Goal: Check status

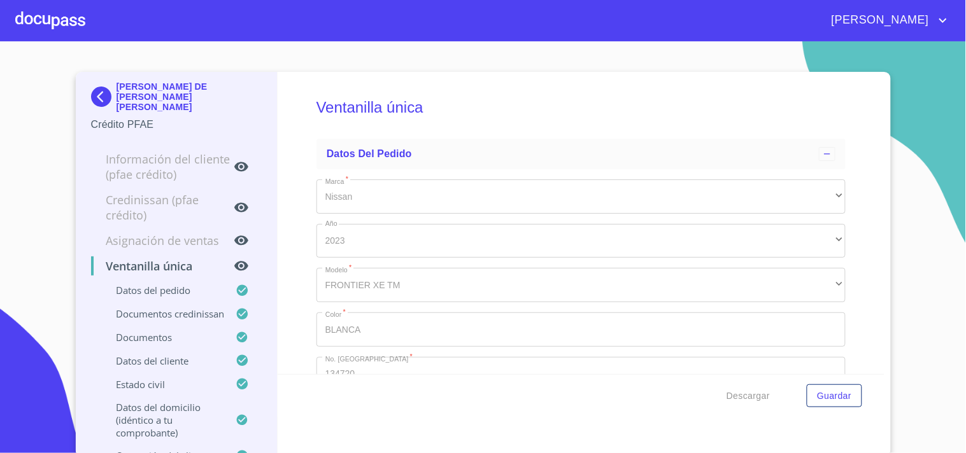
click at [42, 20] on div at bounding box center [50, 20] width 70 height 41
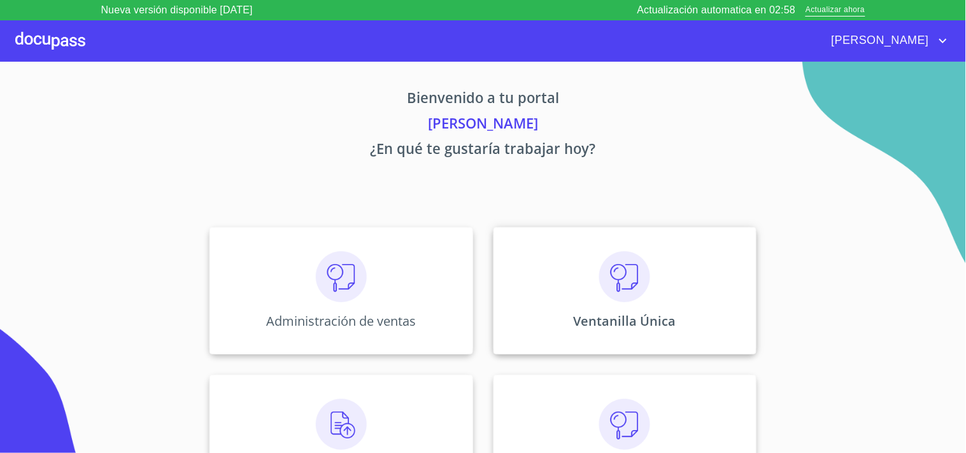
click at [619, 312] on div "Ventanilla Única" at bounding box center [624, 290] width 263 height 127
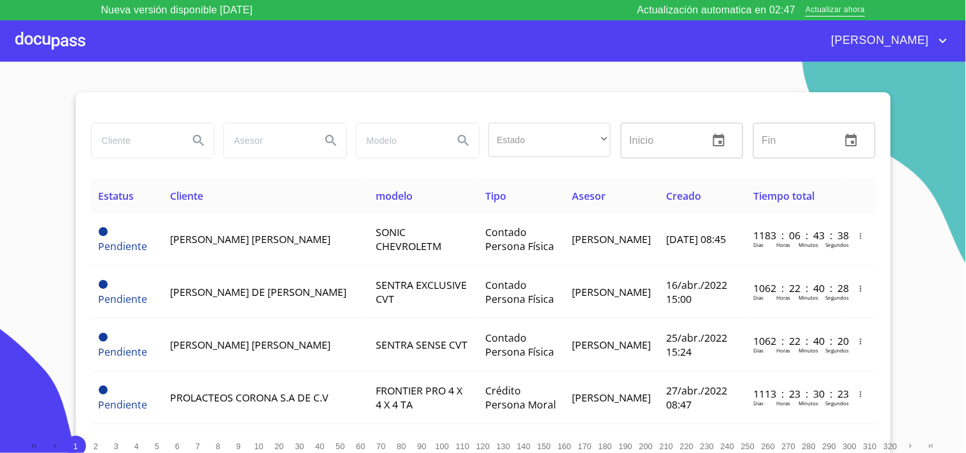
click at [149, 142] on input "search" at bounding box center [135, 140] width 87 height 34
type input "[PERSON_NAME]"
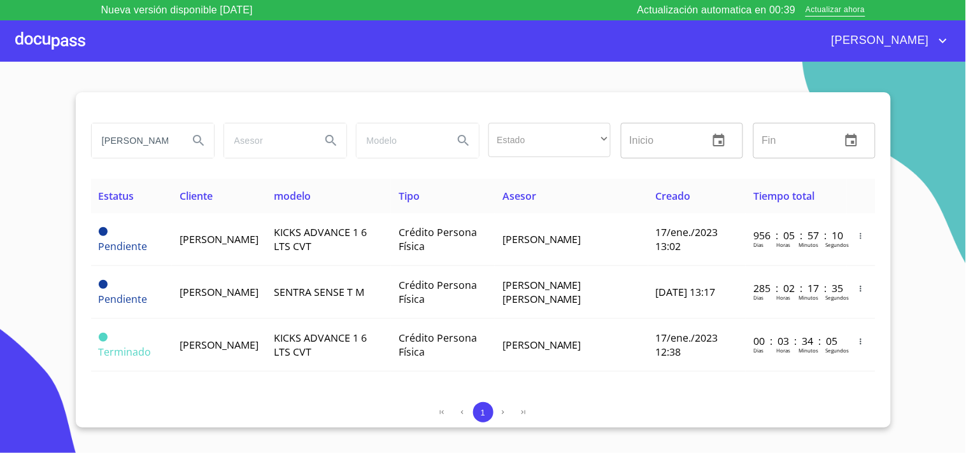
drag, startPoint x: 170, startPoint y: 145, endPoint x: 0, endPoint y: 174, distance: 172.3
click at [0, 174] on section "[PERSON_NAME] Estado ​ ​ Inicio ​ Fin ​ Estatus Cliente modelo Tipo Asesor Crea…" at bounding box center [483, 268] width 966 height 412
type input "[PERSON_NAME]"
